Goal: Transaction & Acquisition: Purchase product/service

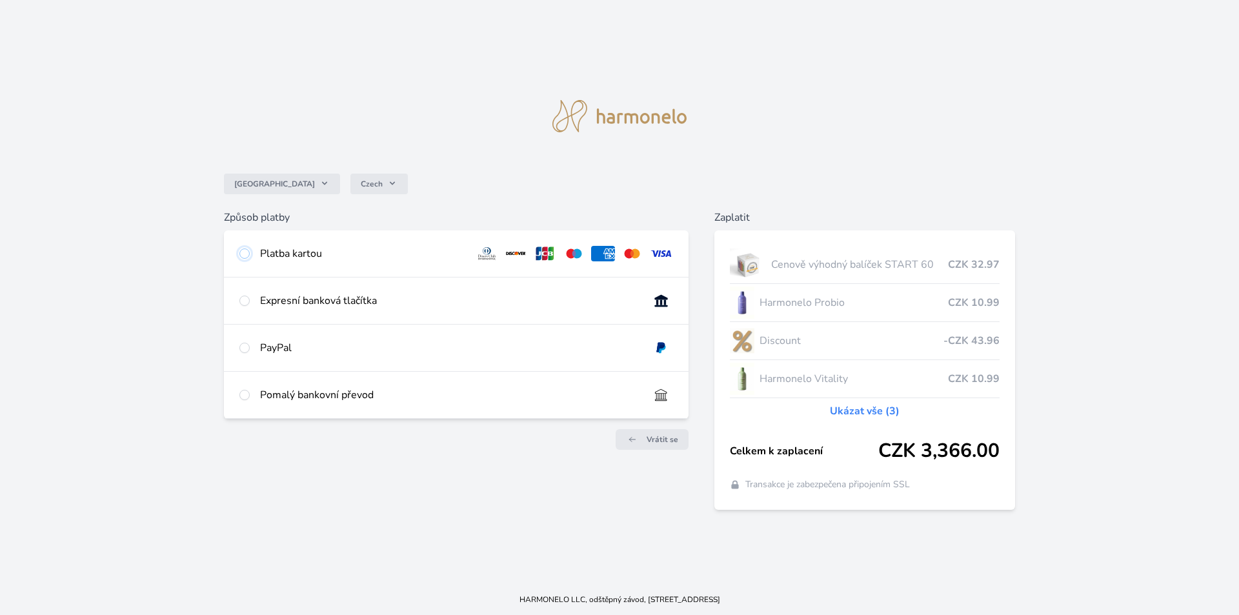
click at [244, 254] on input "radio" at bounding box center [244, 253] width 10 height 10
radio input "true"
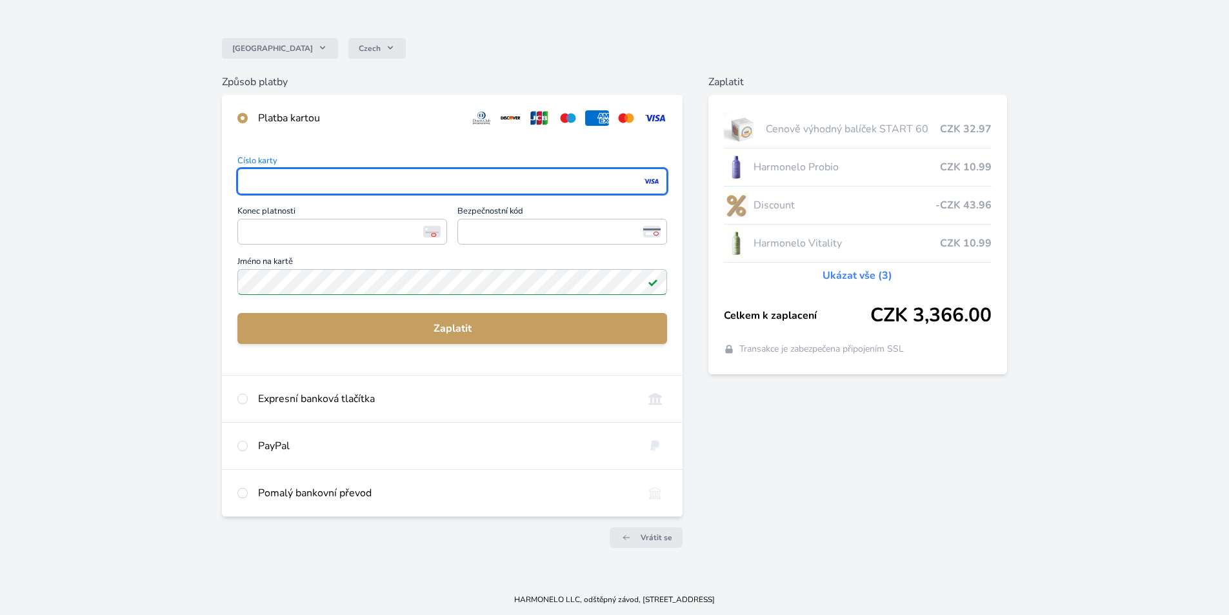
scroll to position [87, 0]
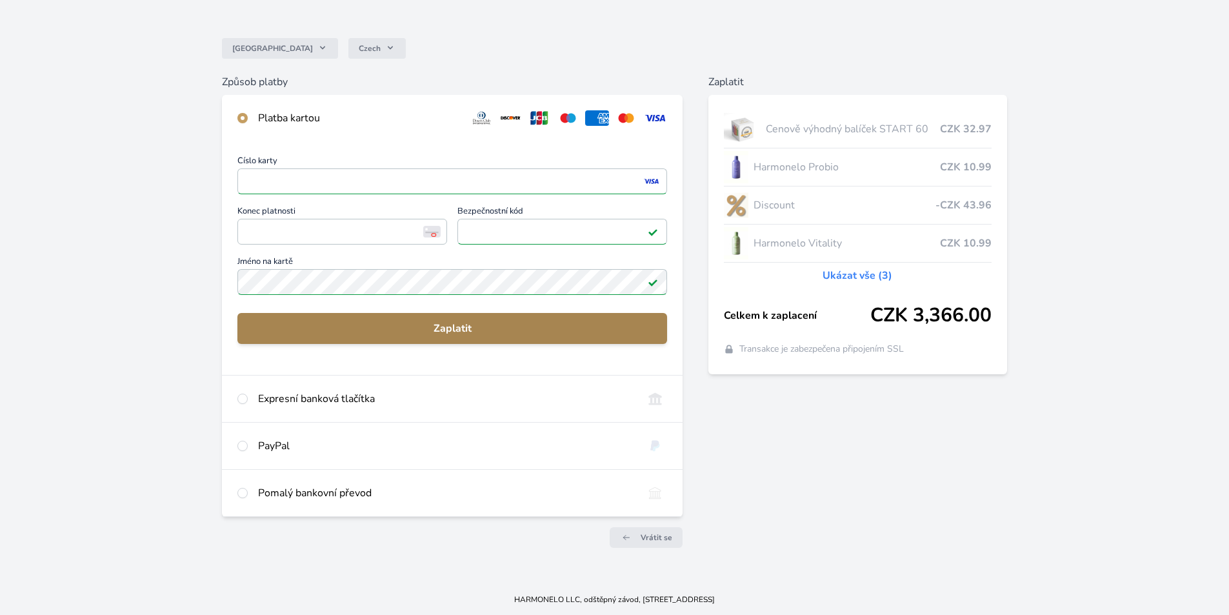
click at [406, 326] on span "Zaplatit" at bounding box center [452, 328] width 409 height 15
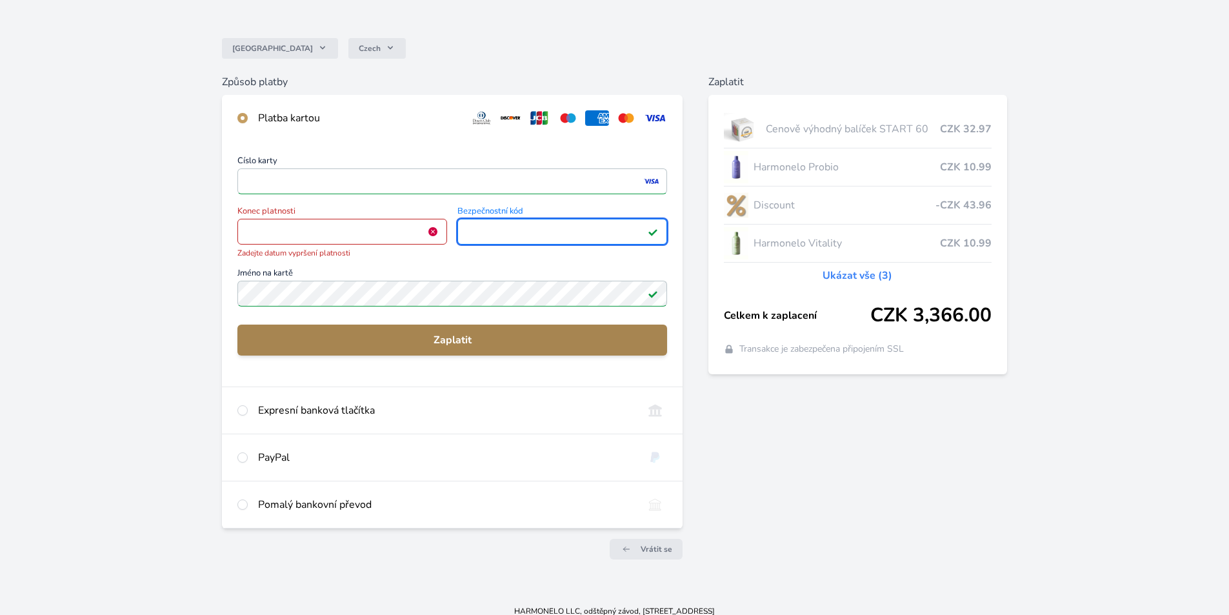
click at [330, 334] on span "Zaplatit" at bounding box center [452, 339] width 409 height 15
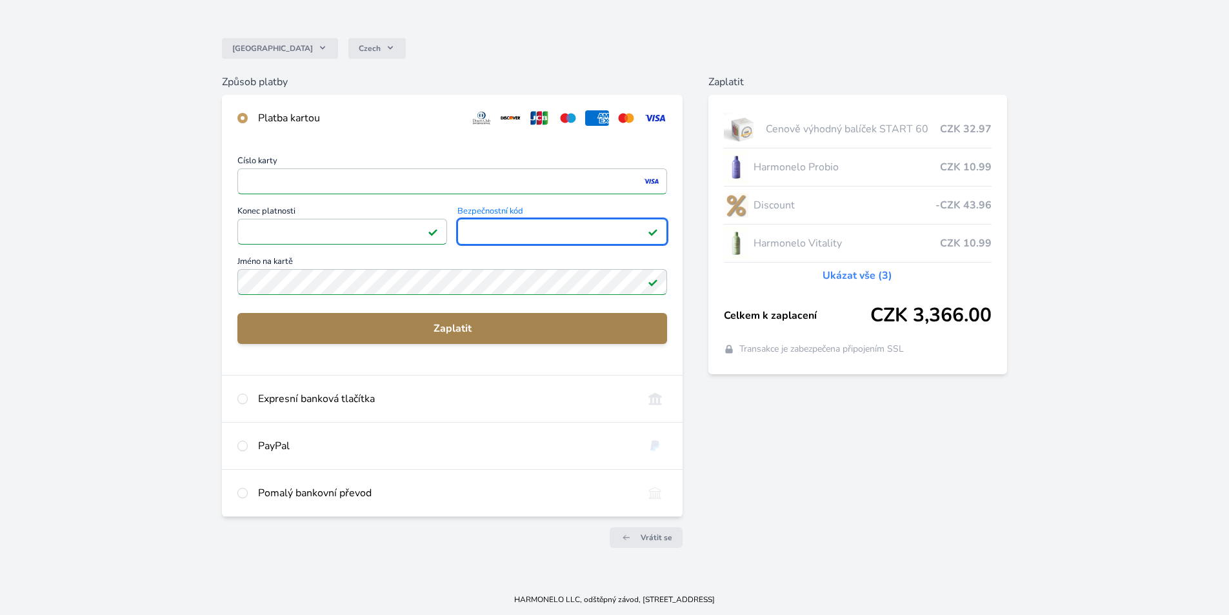
click at [324, 330] on span "Zaplatit" at bounding box center [452, 328] width 409 height 15
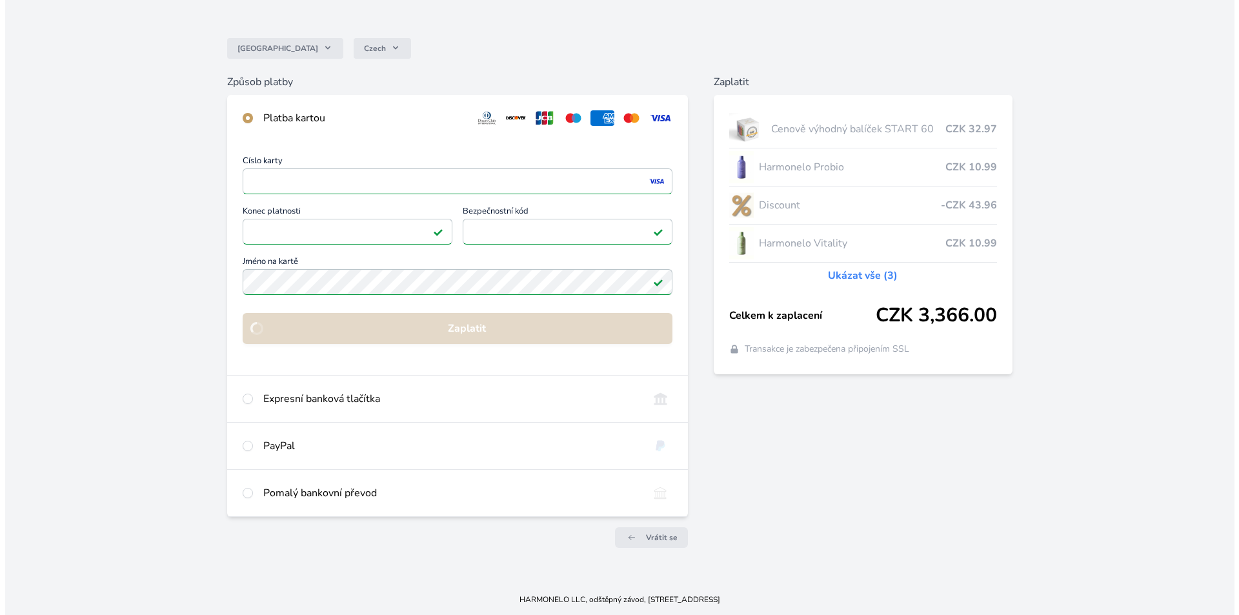
scroll to position [0, 0]
